Goal: Task Accomplishment & Management: Manage account settings

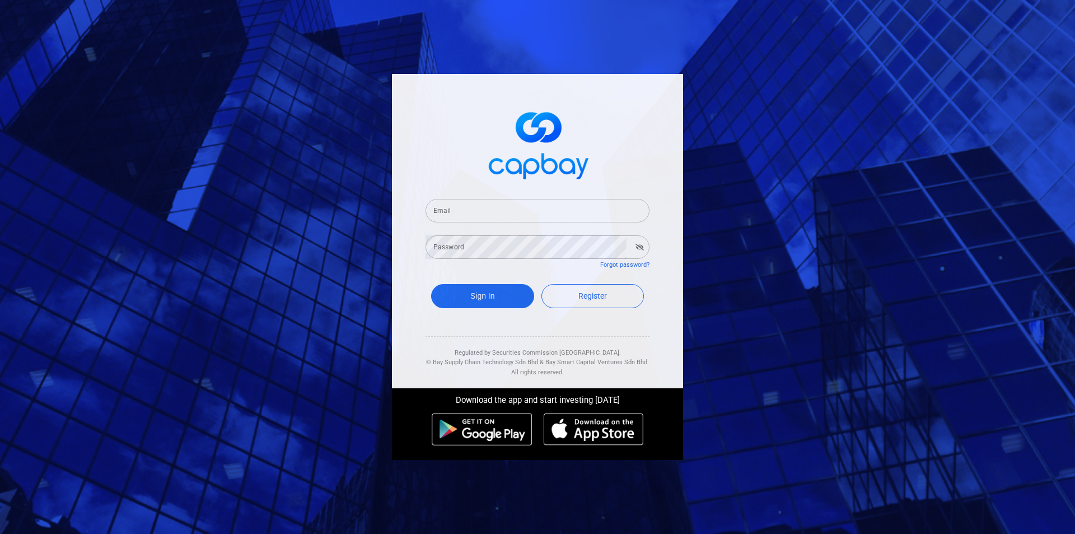
click at [465, 214] on input "Email" at bounding box center [538, 211] width 224 height 24
type input "[EMAIL_ADDRESS][DOMAIN_NAME]"
click at [431, 284] on button "Sign In" at bounding box center [482, 296] width 103 height 24
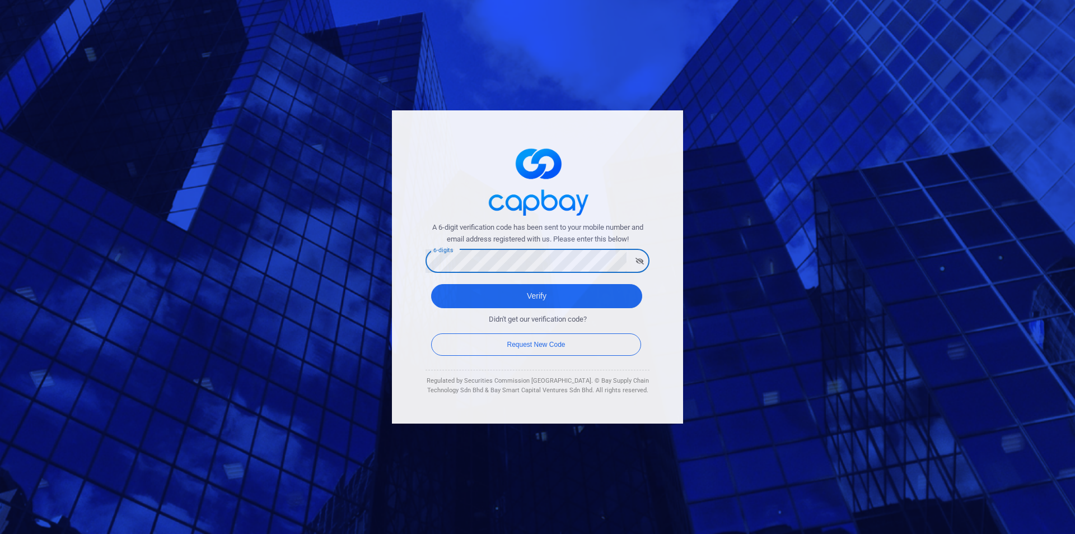
click at [431, 284] on button "Verify" at bounding box center [536, 296] width 211 height 24
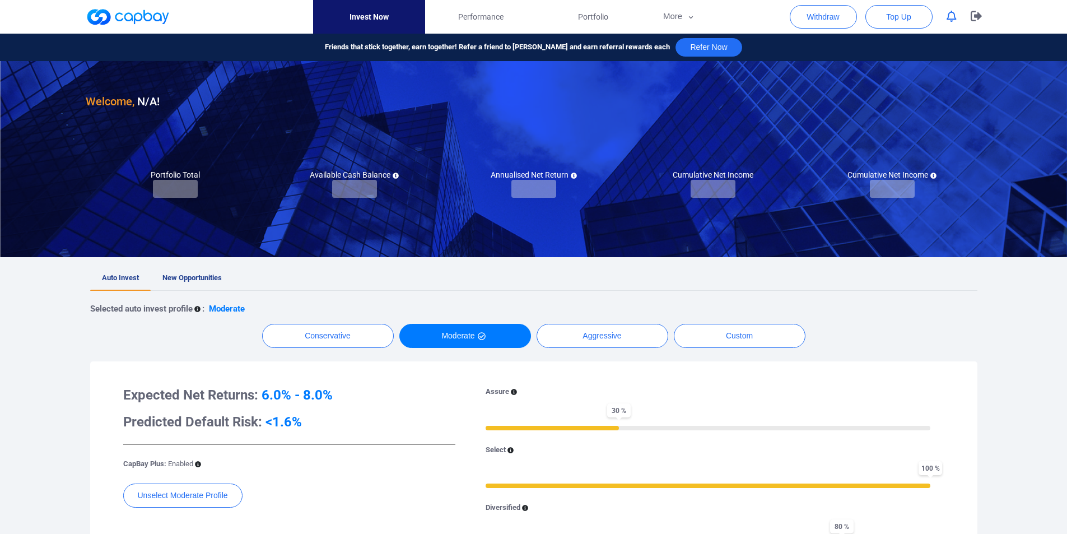
checkbox input "true"
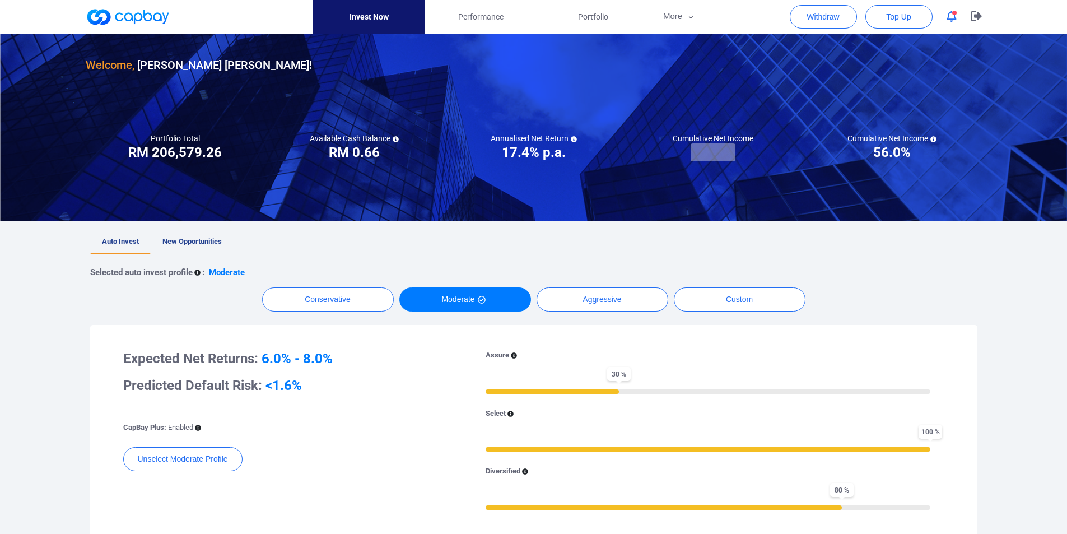
scroll to position [56, 0]
